Goal: Transaction & Acquisition: Purchase product/service

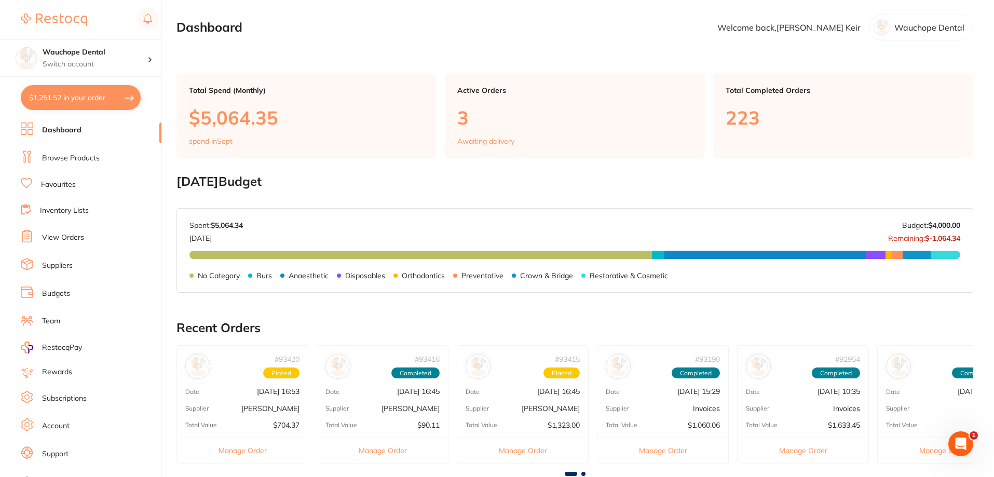
click at [84, 157] on link "Browse Products" at bounding box center [71, 158] width 58 height 10
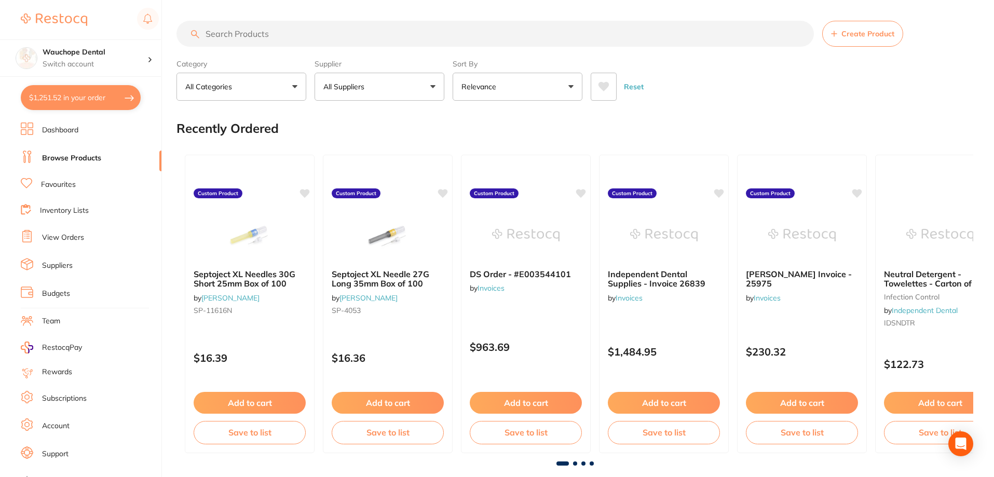
click at [275, 39] on input "search" at bounding box center [496, 34] width 638 height 26
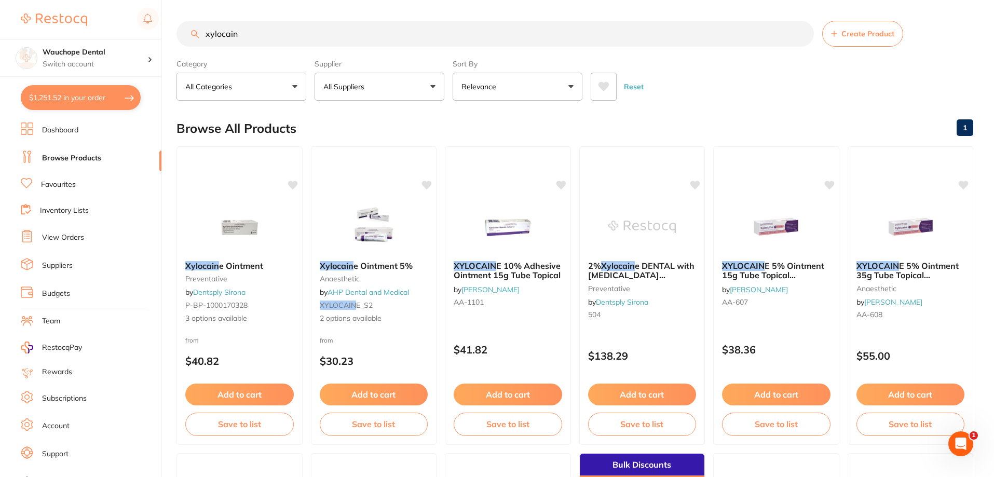
type input "xylocain"
click at [396, 86] on button "All Suppliers" at bounding box center [380, 87] width 130 height 28
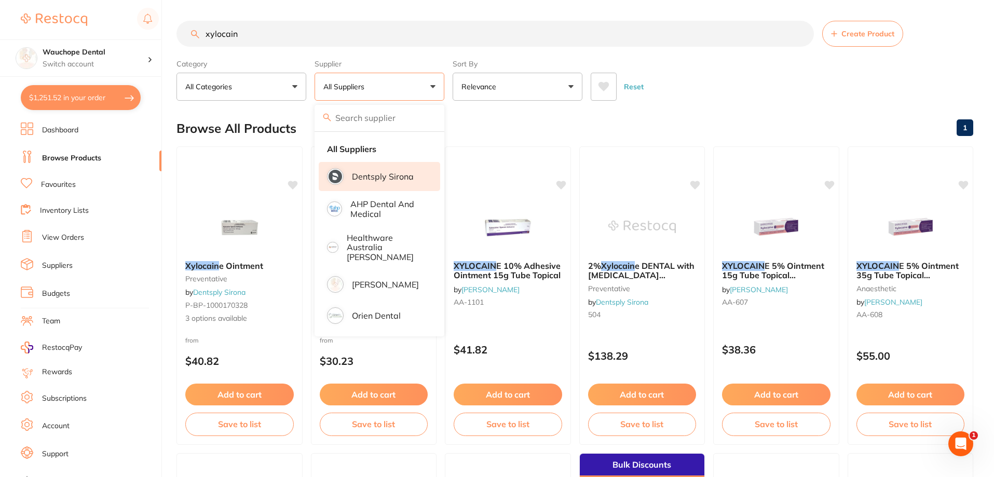
click at [378, 184] on li "Dentsply Sirona" at bounding box center [380, 176] width 122 height 29
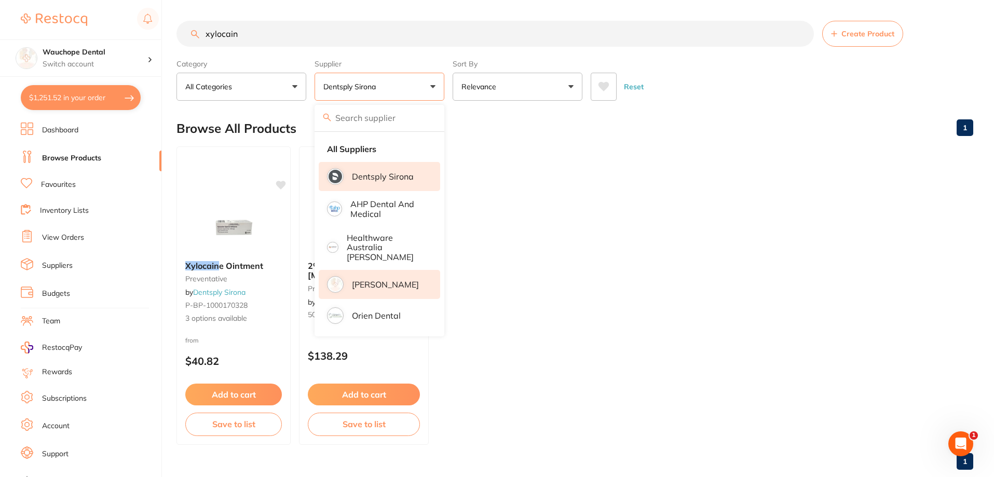
click at [405, 280] on p "[PERSON_NAME]" at bounding box center [385, 284] width 67 height 9
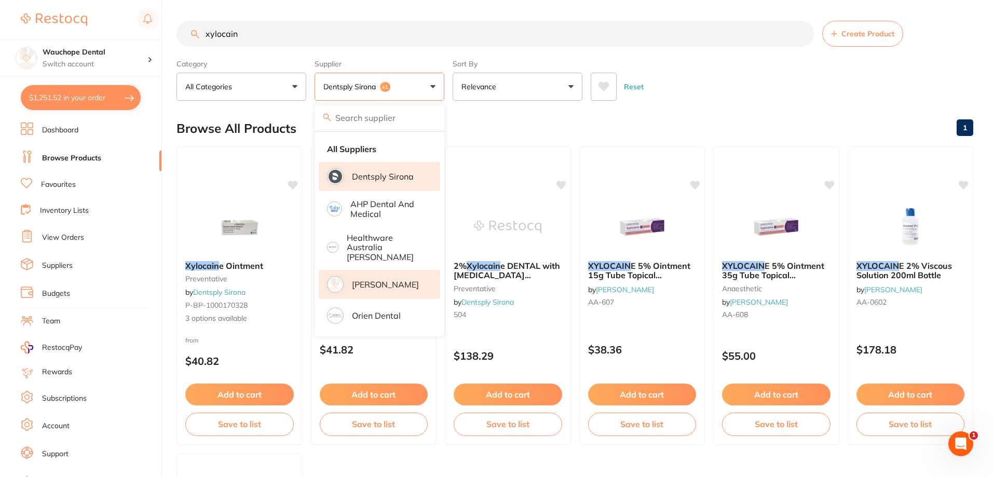
click at [496, 124] on div "Browse All Products 1" at bounding box center [575, 128] width 797 height 35
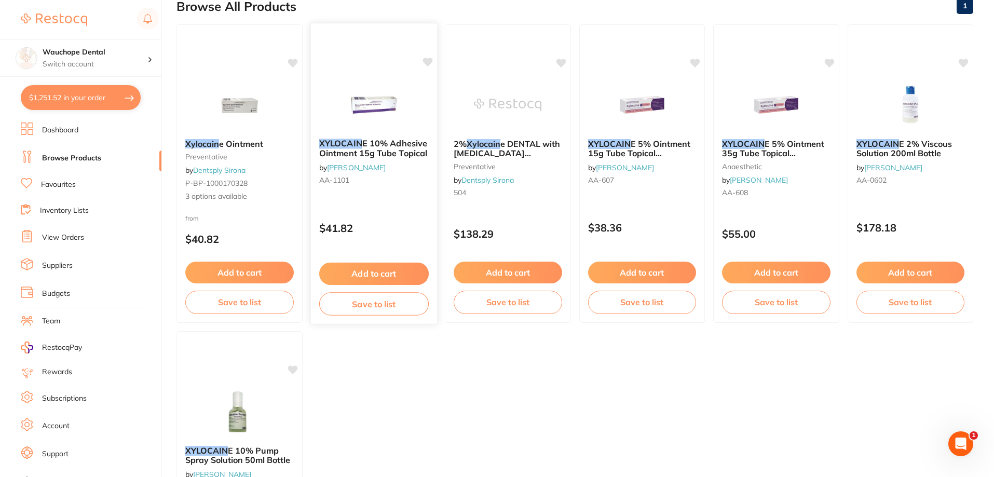
scroll to position [104, 0]
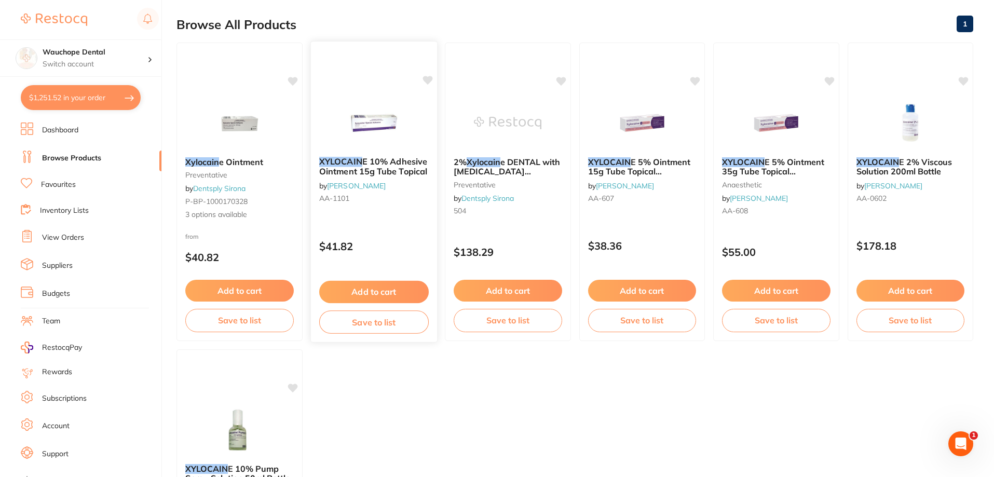
click at [365, 131] on img at bounding box center [374, 122] width 68 height 52
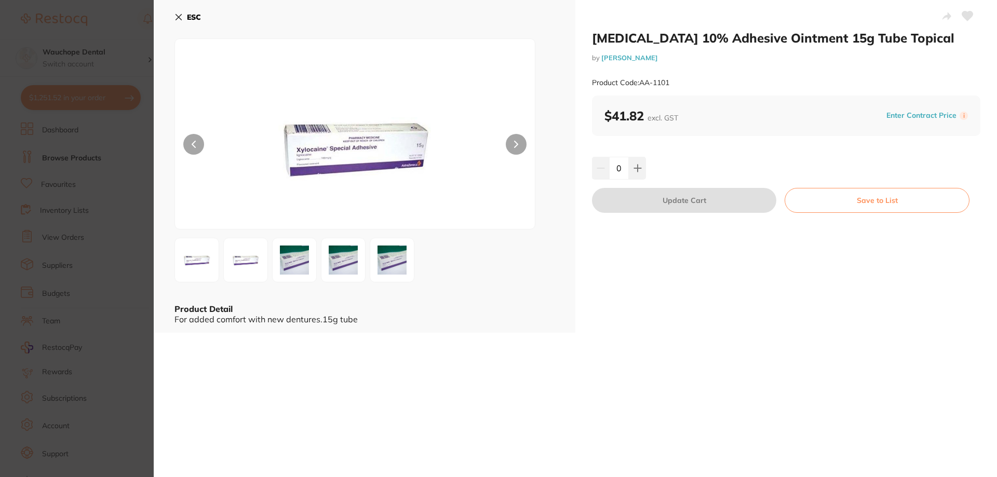
click at [103, 129] on section "[MEDICAL_DATA] 10% Adhesive Ointment 15g Tube Topical by [PERSON_NAME] Product …" at bounding box center [498, 238] width 997 height 477
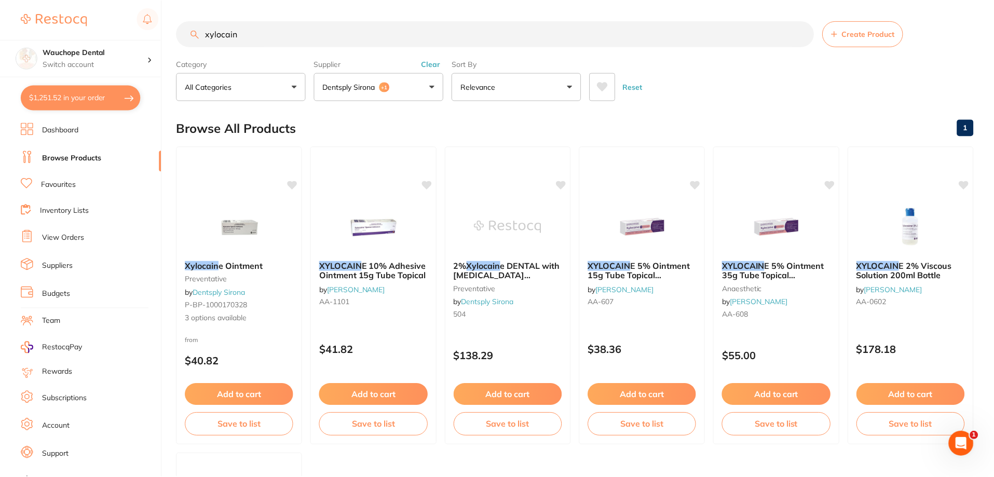
scroll to position [104, 0]
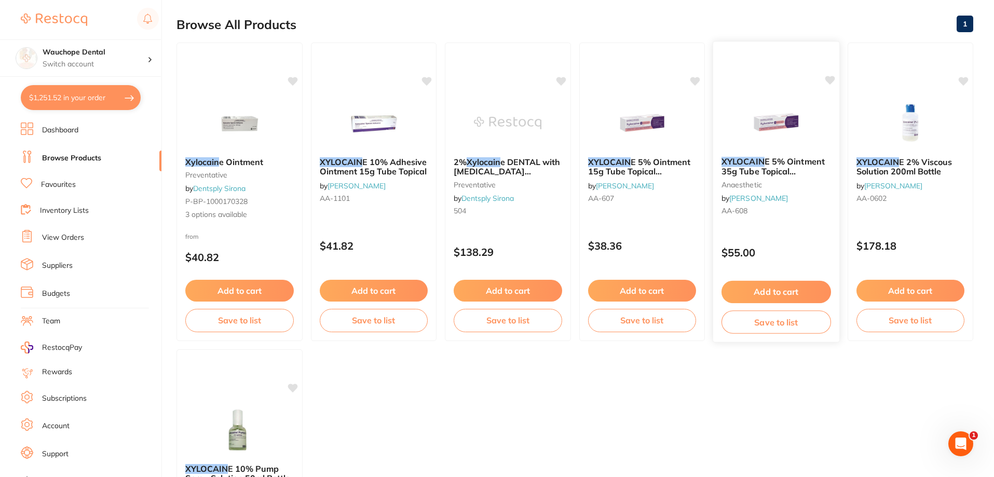
click at [751, 122] on img at bounding box center [777, 122] width 68 height 52
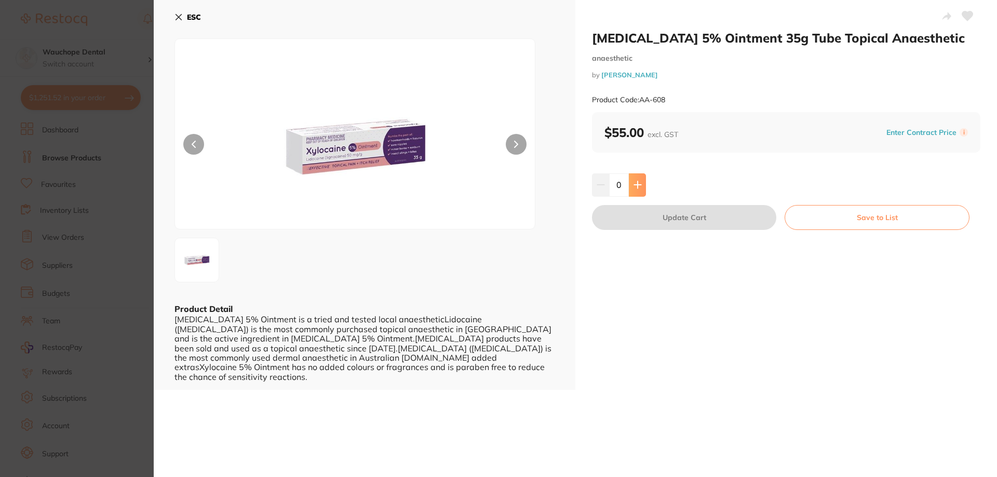
click at [631, 179] on button at bounding box center [637, 184] width 17 height 23
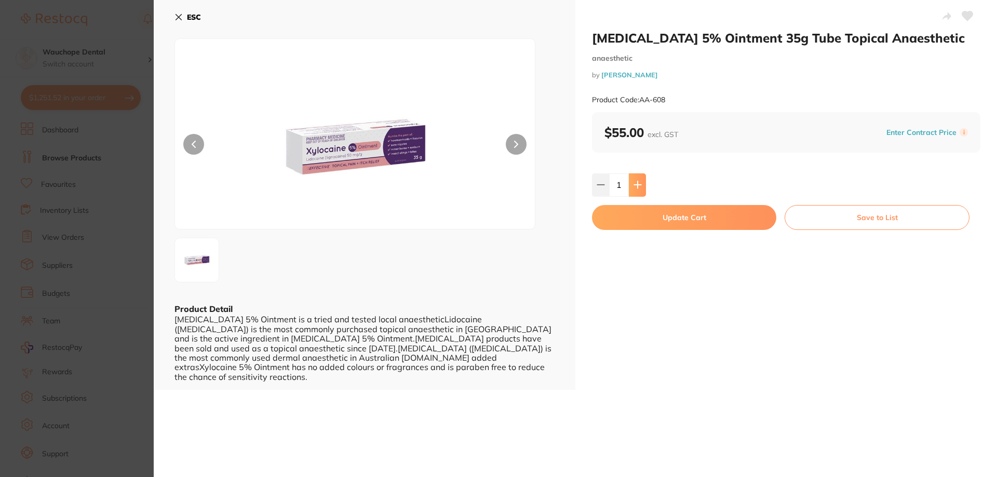
click at [639, 184] on icon at bounding box center [637, 185] width 8 height 8
click at [640, 194] on button at bounding box center [637, 184] width 17 height 23
type input "4"
click at [648, 219] on button "Update Cart" at bounding box center [684, 217] width 184 height 25
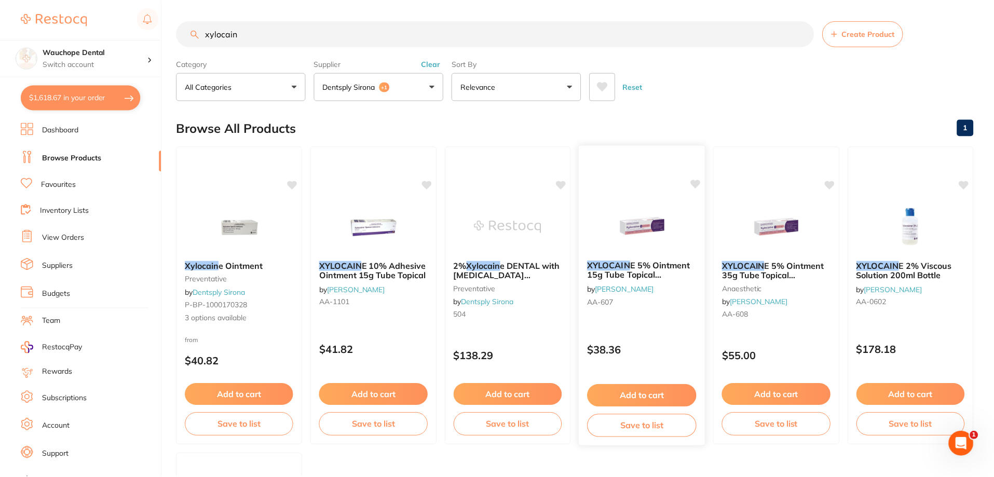
scroll to position [104, 0]
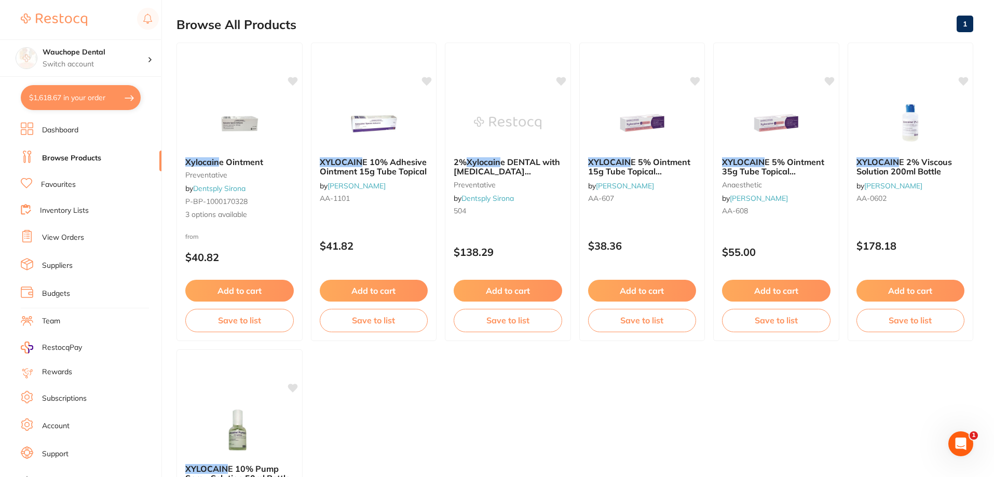
click at [86, 98] on button "$1,618.67 in your order" at bounding box center [81, 97] width 120 height 25
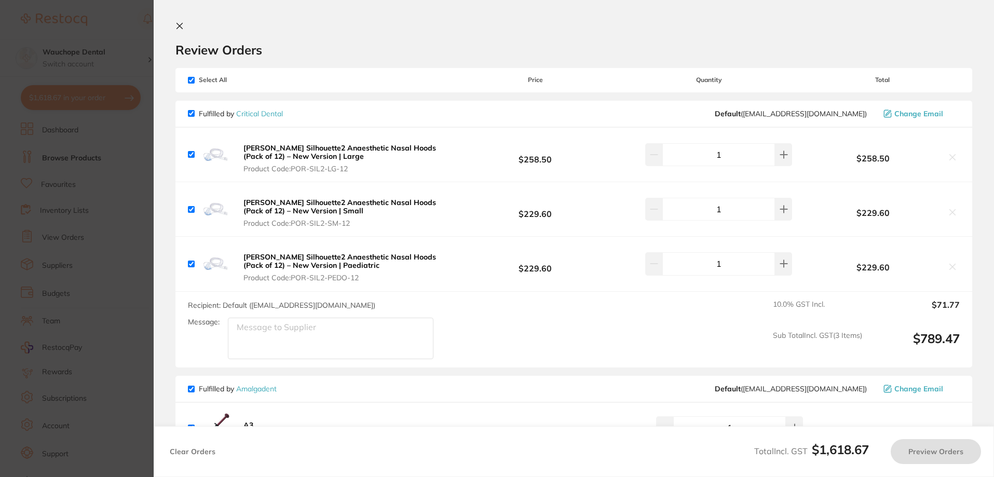
checkbox input "true"
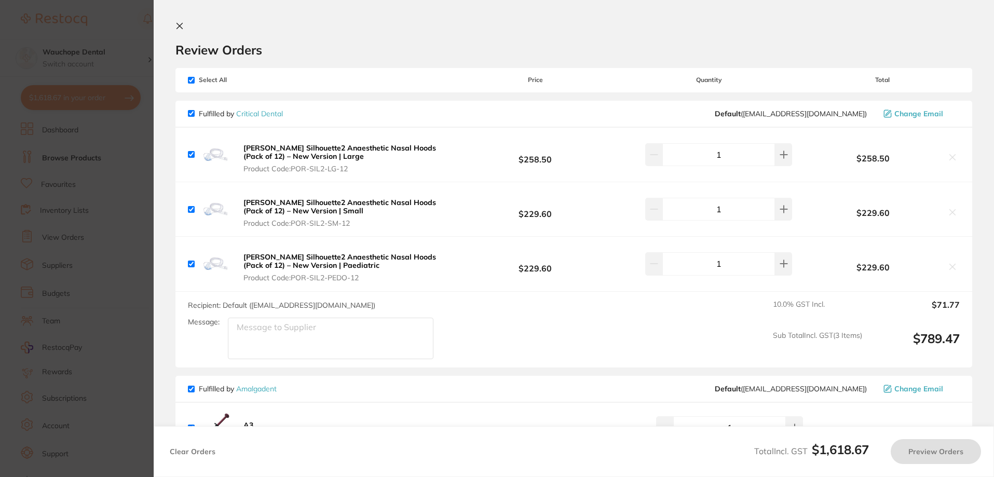
checkbox input "true"
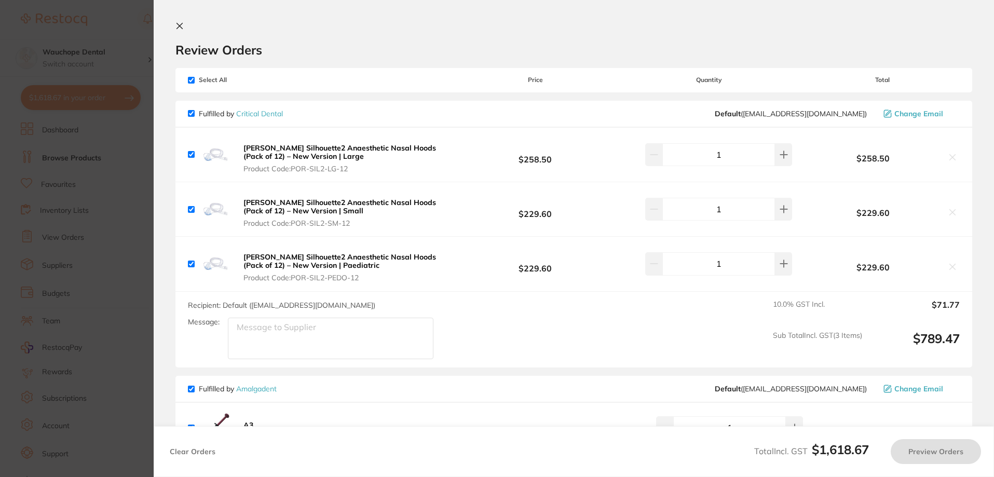
checkbox input "true"
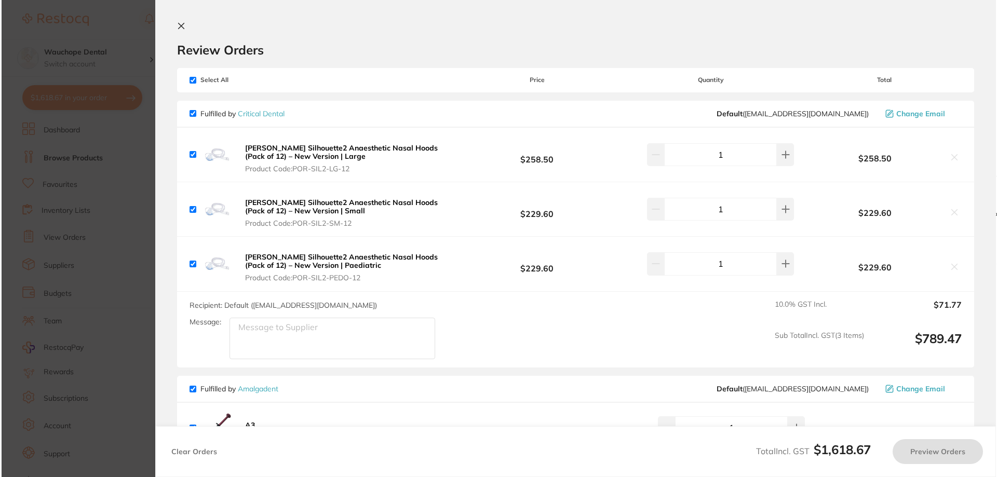
scroll to position [0, 0]
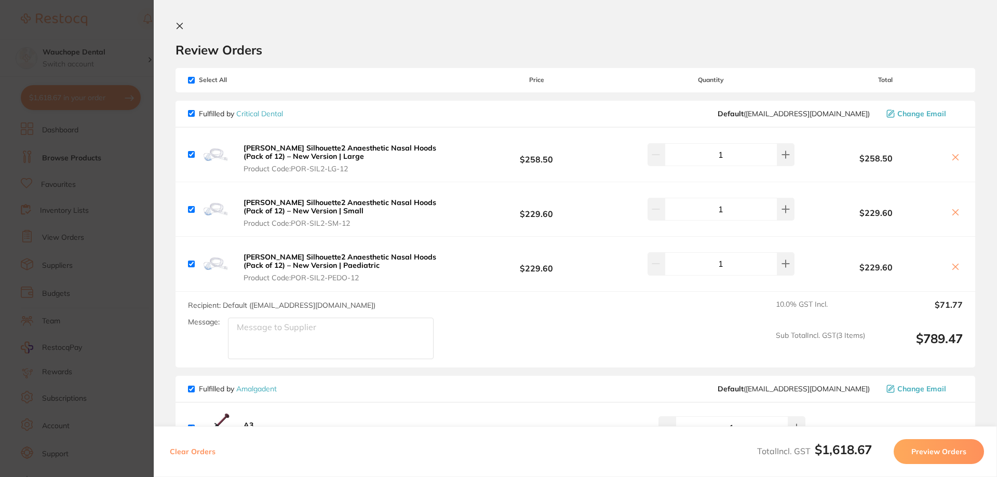
click at [73, 199] on section "Update RRP Set your pre negotiated price for this item. Item Agreed RRP (excl. …" at bounding box center [498, 238] width 997 height 477
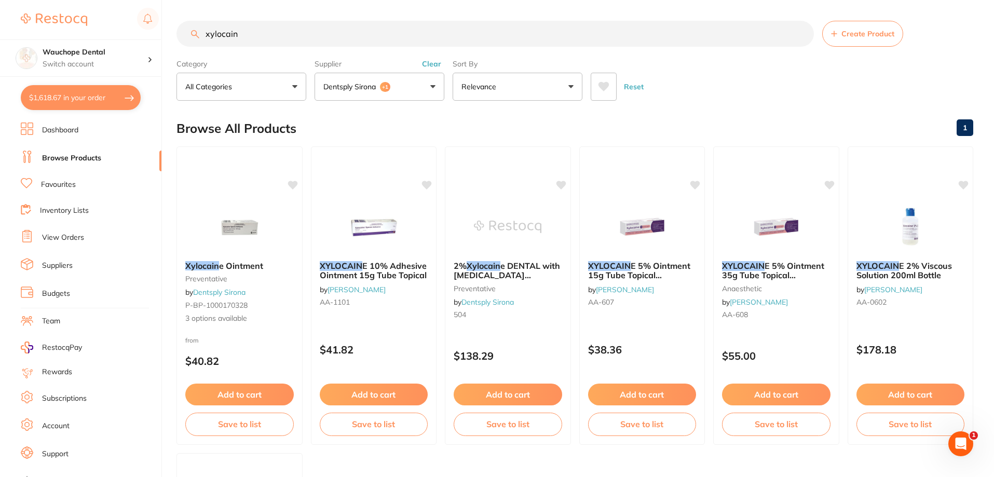
click at [258, 35] on input "xylocain" at bounding box center [496, 34] width 638 height 26
click at [70, 187] on link "Favourites" at bounding box center [58, 185] width 35 height 10
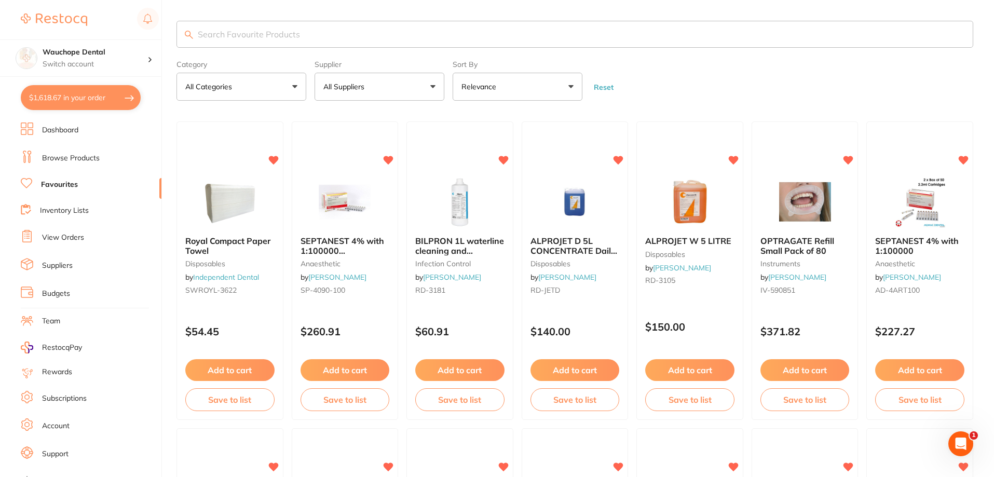
click at [321, 34] on input "search" at bounding box center [575, 34] width 797 height 27
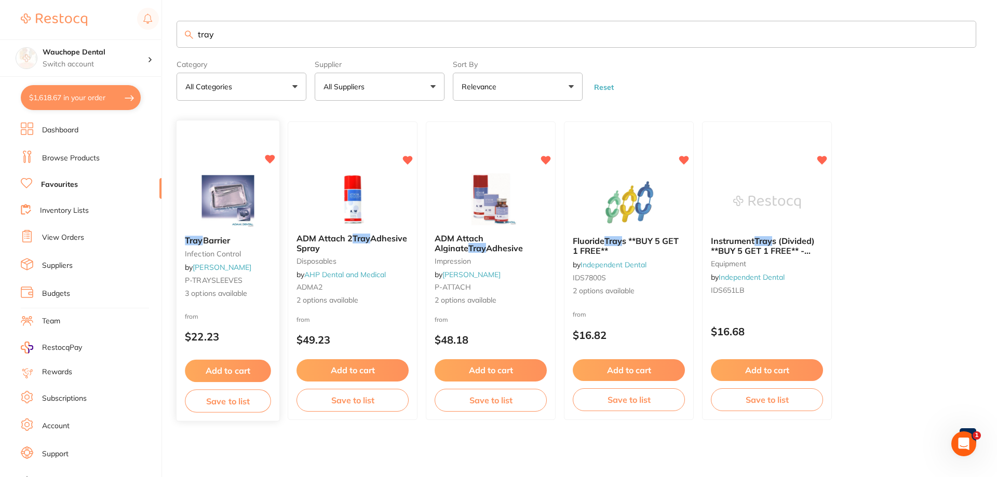
type input "tray"
click at [231, 173] on div "Tray Barrier infection control by [PERSON_NAME] P-TRAYSLEEVES 3 options availab…" at bounding box center [228, 271] width 104 height 302
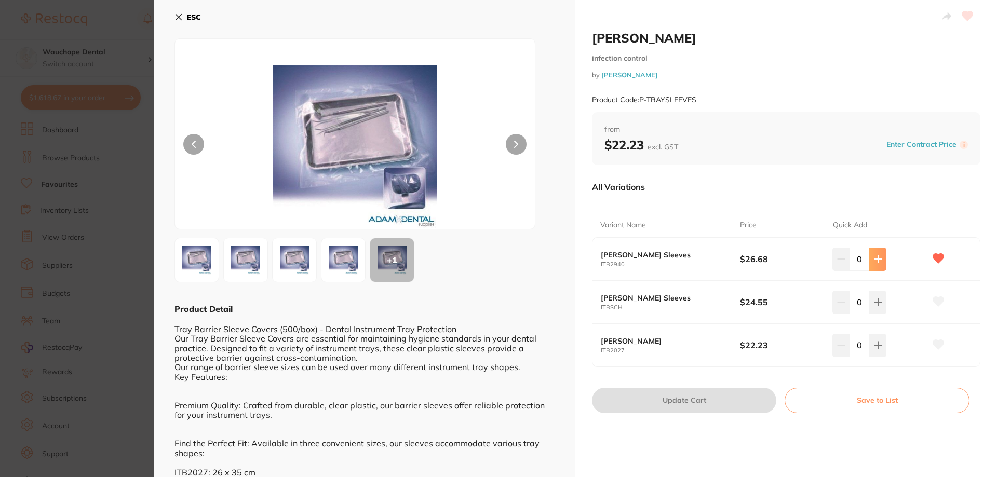
click at [879, 262] on icon at bounding box center [878, 259] width 8 height 8
type input "1"
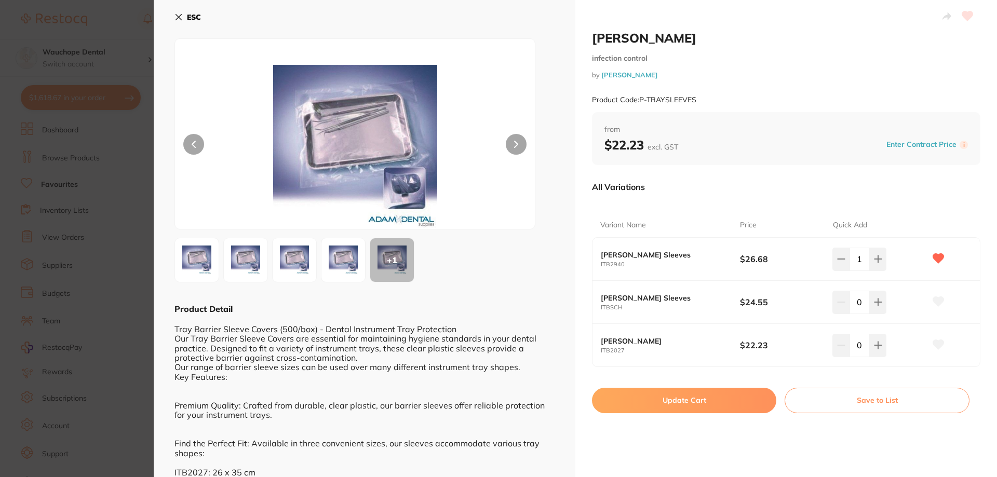
click at [757, 403] on button "Update Cart" at bounding box center [684, 400] width 184 height 25
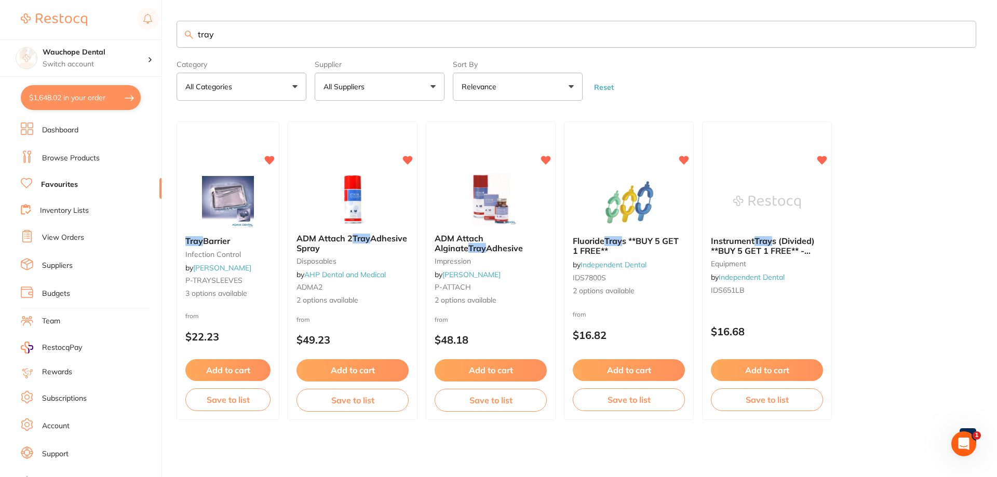
checkbox input "false"
click at [307, 39] on input "tray" at bounding box center [577, 34] width 800 height 27
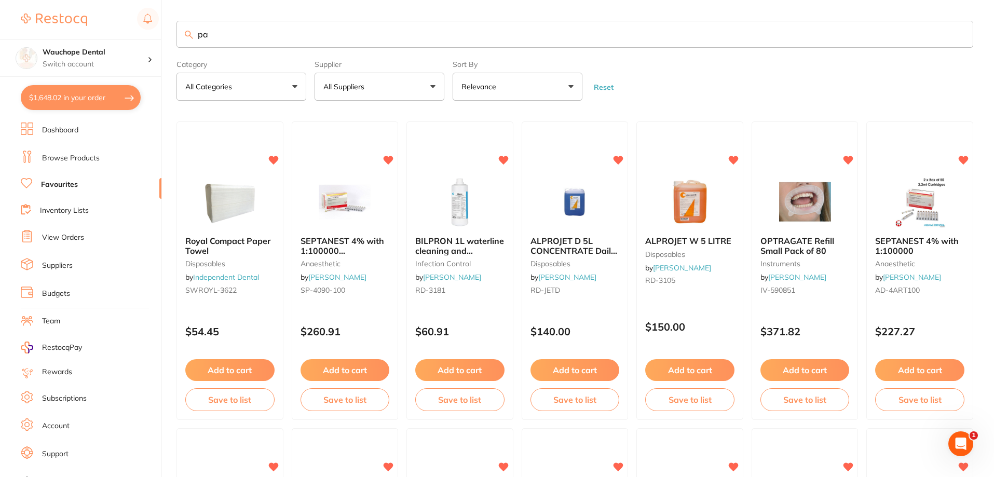
type input "pa2"
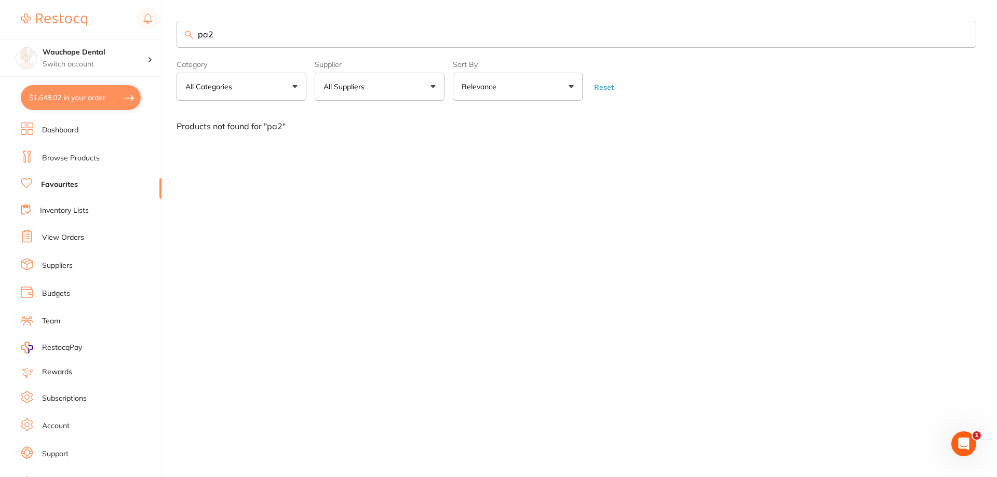
click at [300, 42] on input "pa2" at bounding box center [577, 34] width 800 height 27
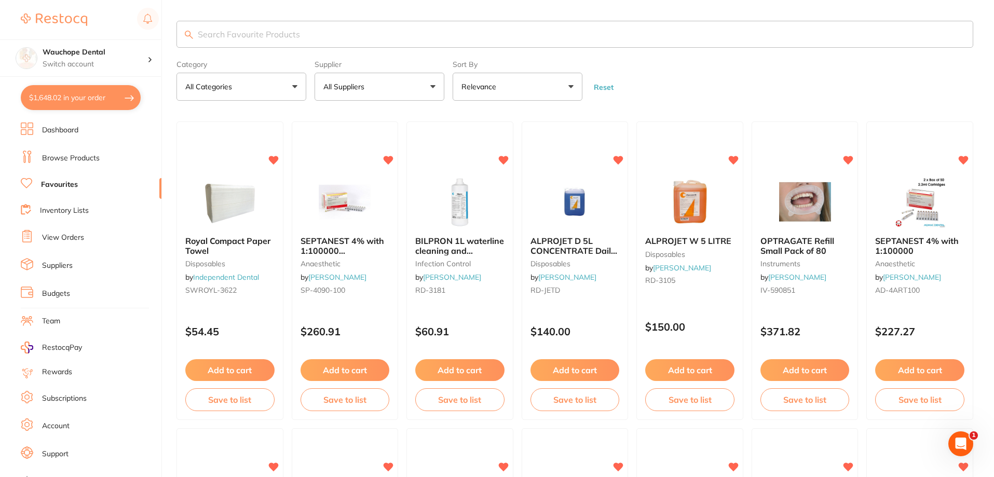
click at [61, 298] on link "Budgets" at bounding box center [56, 294] width 28 height 10
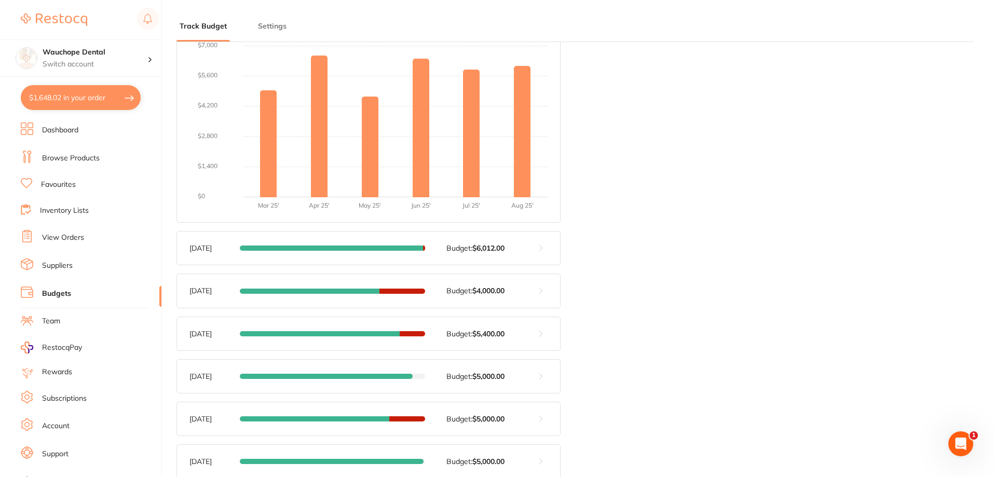
scroll to position [208, 0]
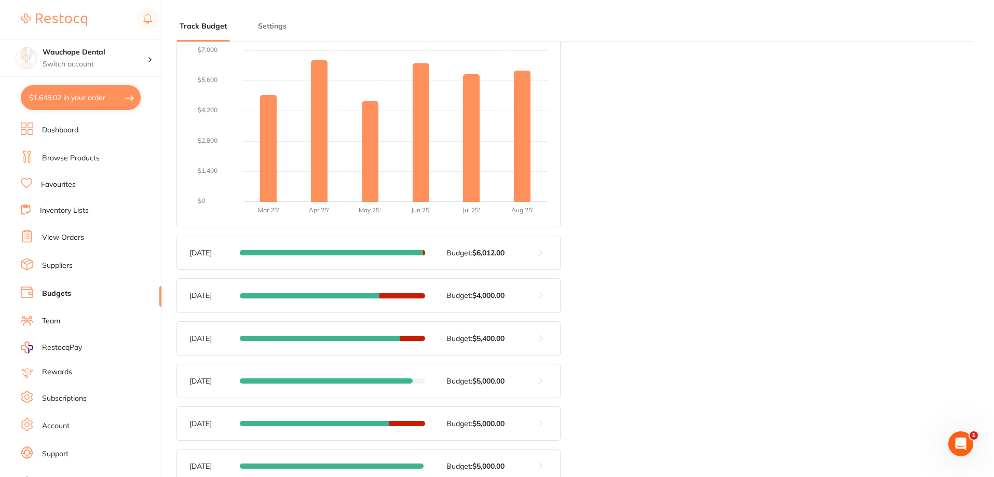
click at [261, 30] on button "Settings" at bounding box center [272, 26] width 35 height 10
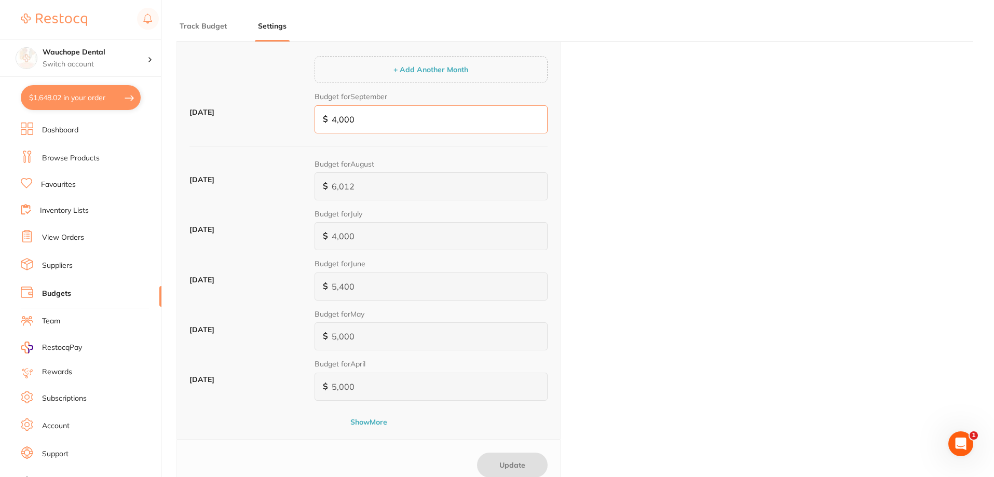
click at [374, 120] on input "4,000" at bounding box center [431, 119] width 233 height 28
click at [334, 121] on input "4,000" at bounding box center [431, 119] width 233 height 28
type input "0"
type input "6"
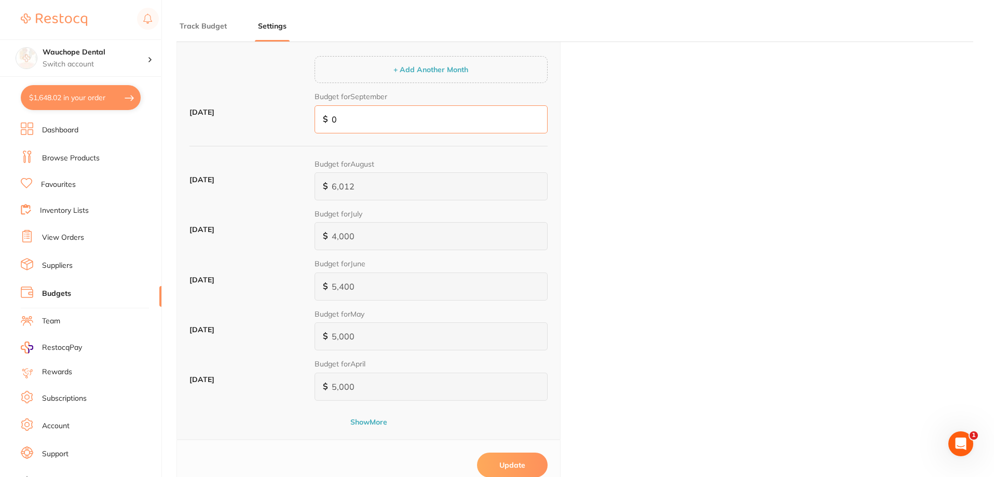
type input "6"
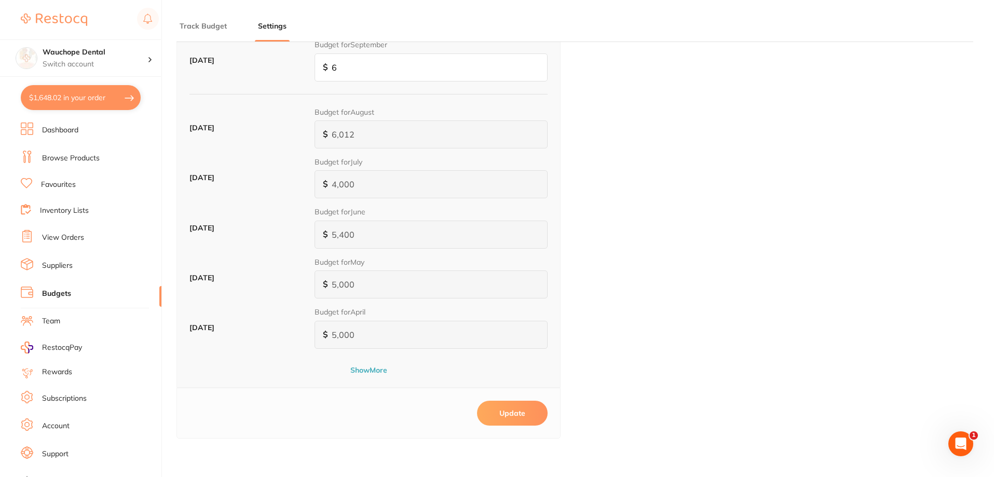
click at [509, 404] on button "Update" at bounding box center [512, 413] width 71 height 25
click at [348, 72] on input "6" at bounding box center [431, 67] width 233 height 28
type input "60"
type input "600"
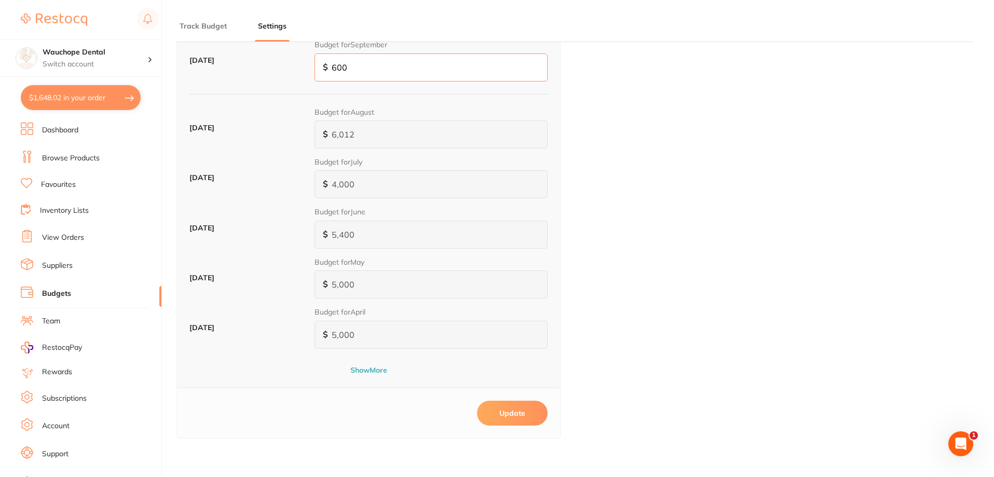
type input "600"
type input "6,000"
click at [505, 418] on button "Update" at bounding box center [512, 413] width 71 height 25
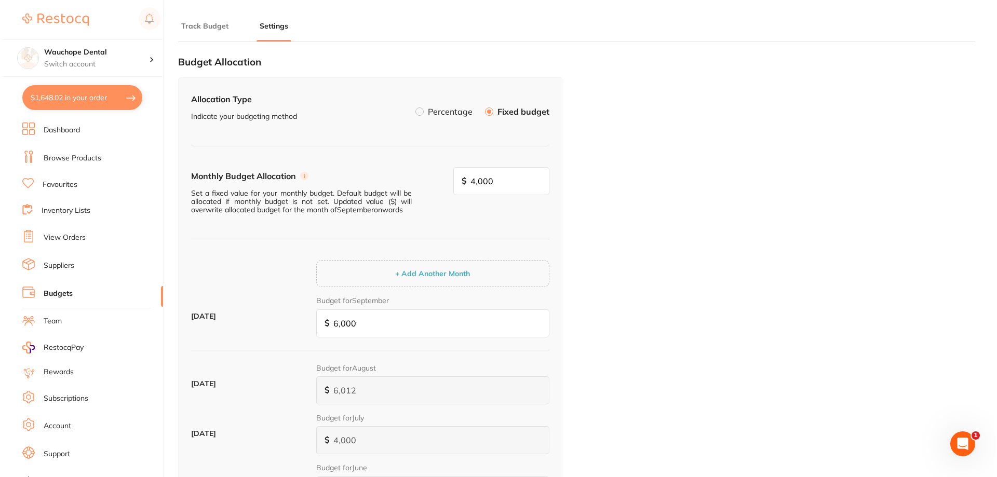
scroll to position [0, 0]
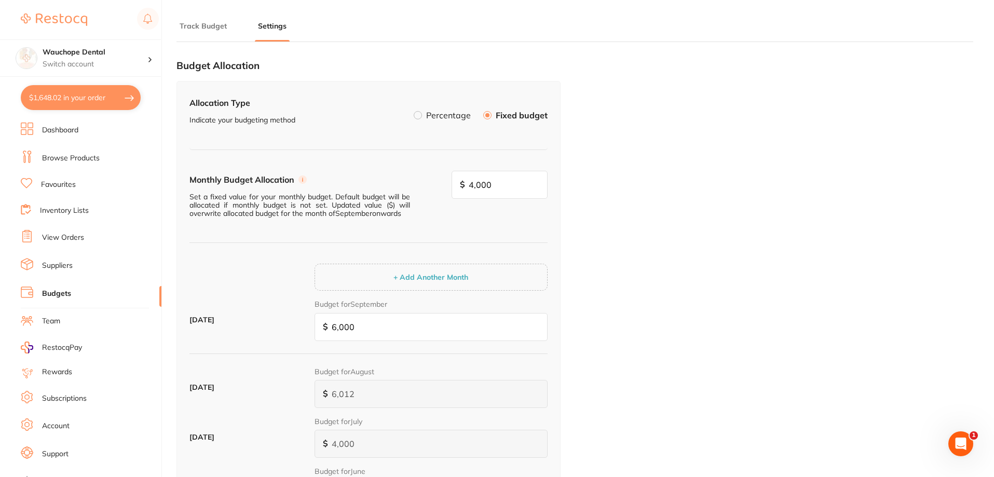
click at [69, 105] on button "$1,648.02 in your order" at bounding box center [81, 97] width 120 height 25
checkbox input "true"
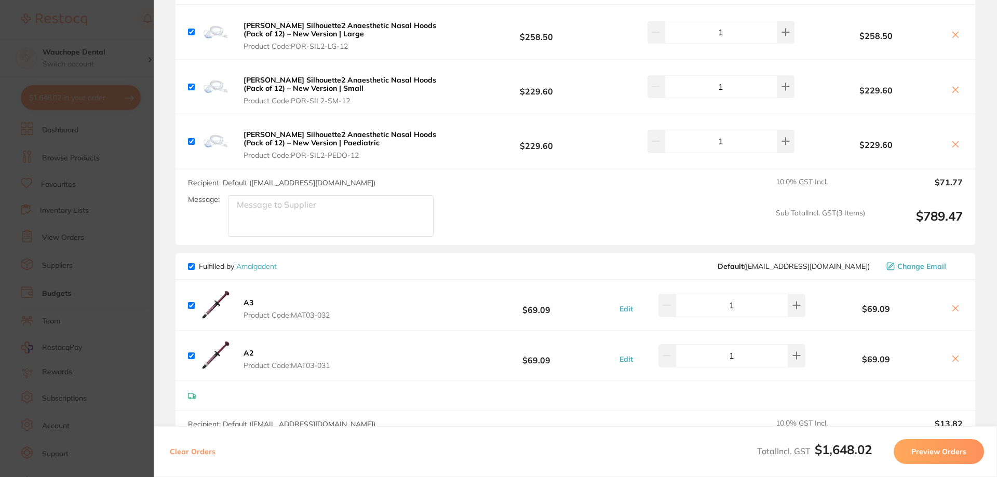
scroll to position [208, 0]
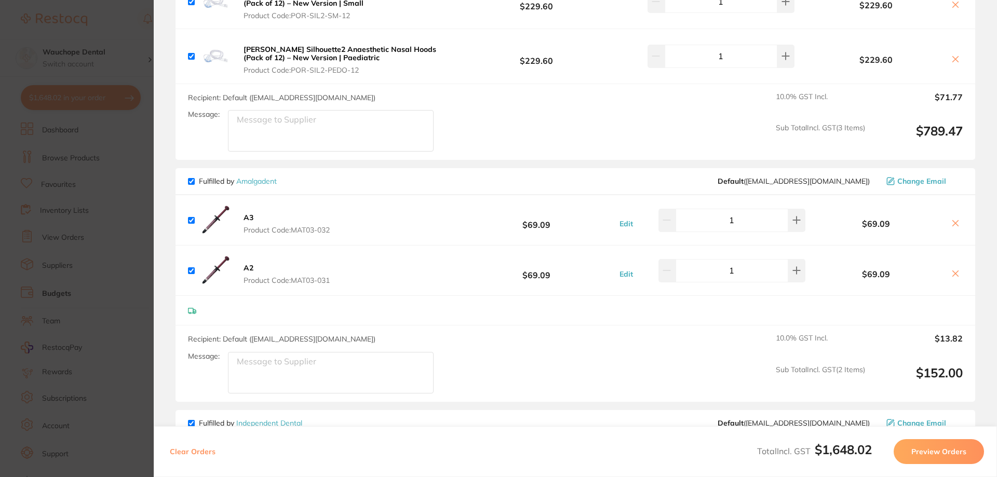
click at [73, 170] on section "Update RRP Set your pre negotiated price for this item. Item Agreed RRP (excl. …" at bounding box center [498, 238] width 997 height 477
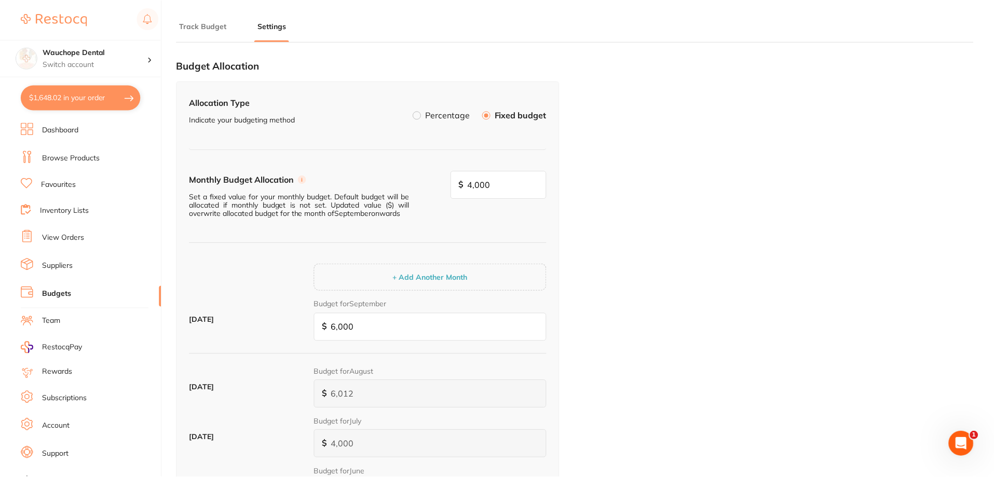
scroll to position [4, 0]
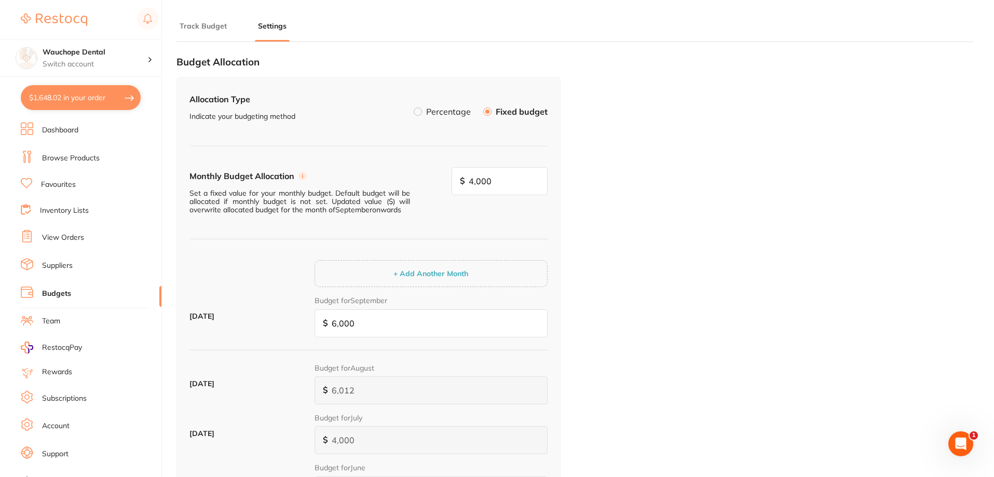
click at [57, 290] on link "Budgets" at bounding box center [56, 294] width 29 height 10
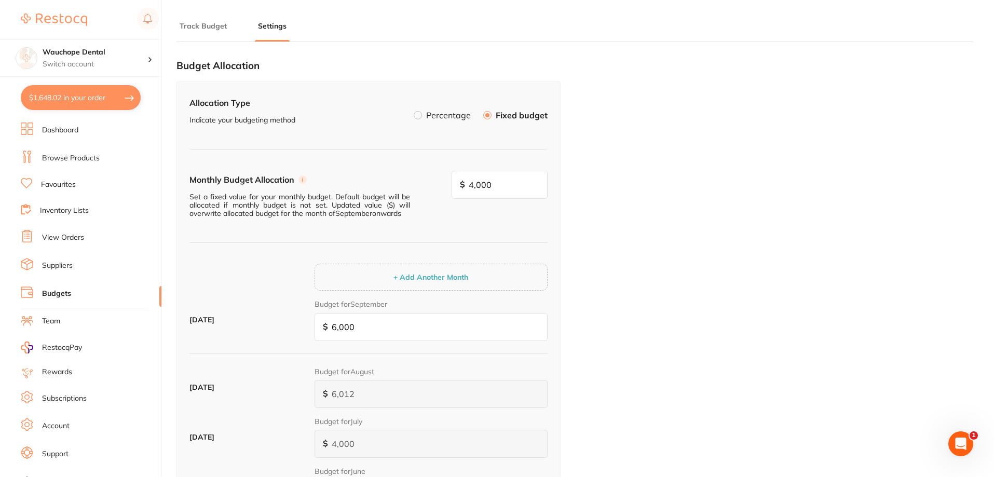
click at [197, 32] on li "Track Budget" at bounding box center [203, 31] width 53 height 21
click at [200, 23] on button "Track Budget" at bounding box center [203, 26] width 53 height 10
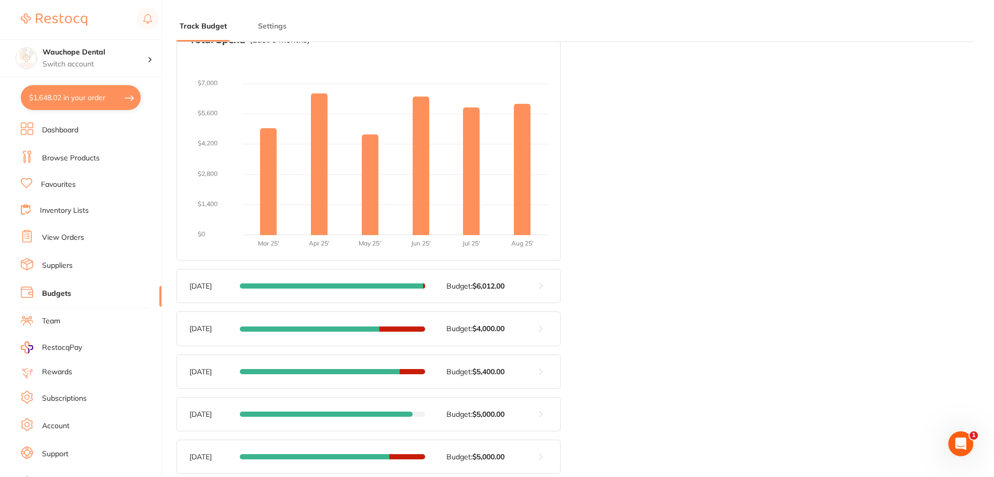
scroll to position [208, 0]
